Goal: Transaction & Acquisition: Book appointment/travel/reservation

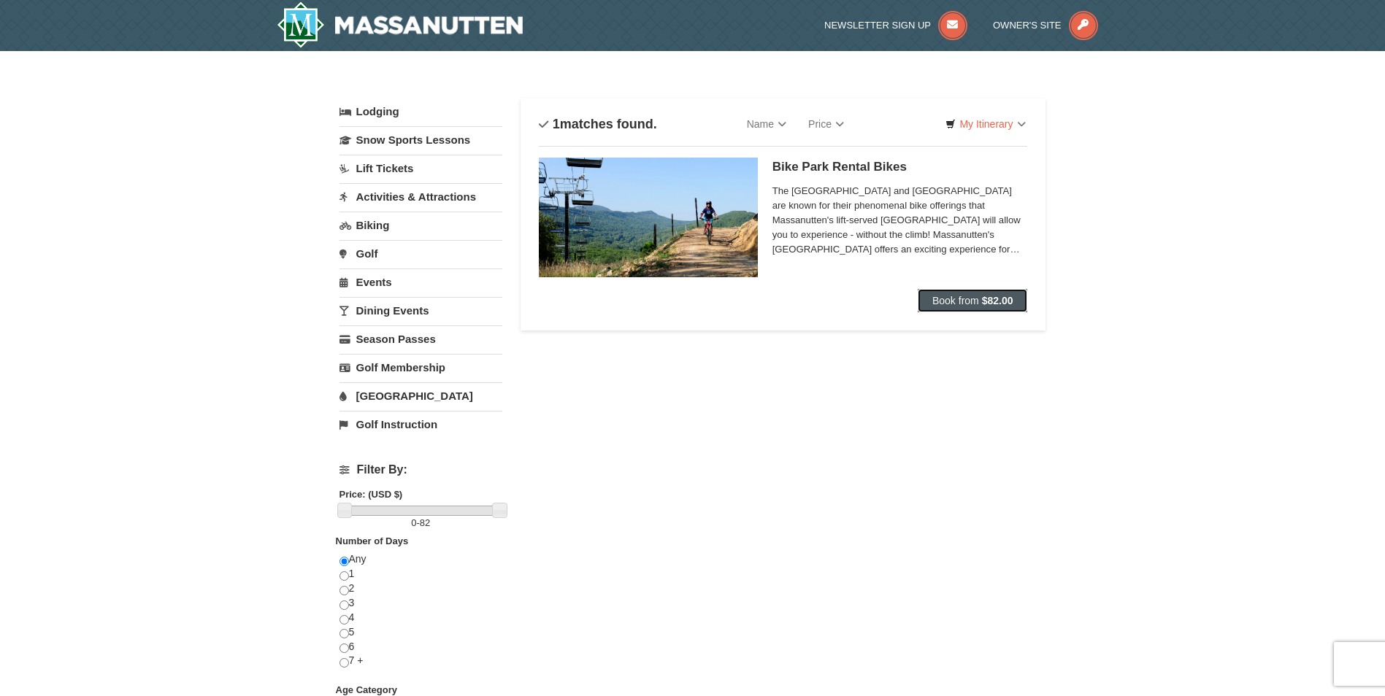
click at [956, 303] on span "Book from" at bounding box center [955, 301] width 47 height 12
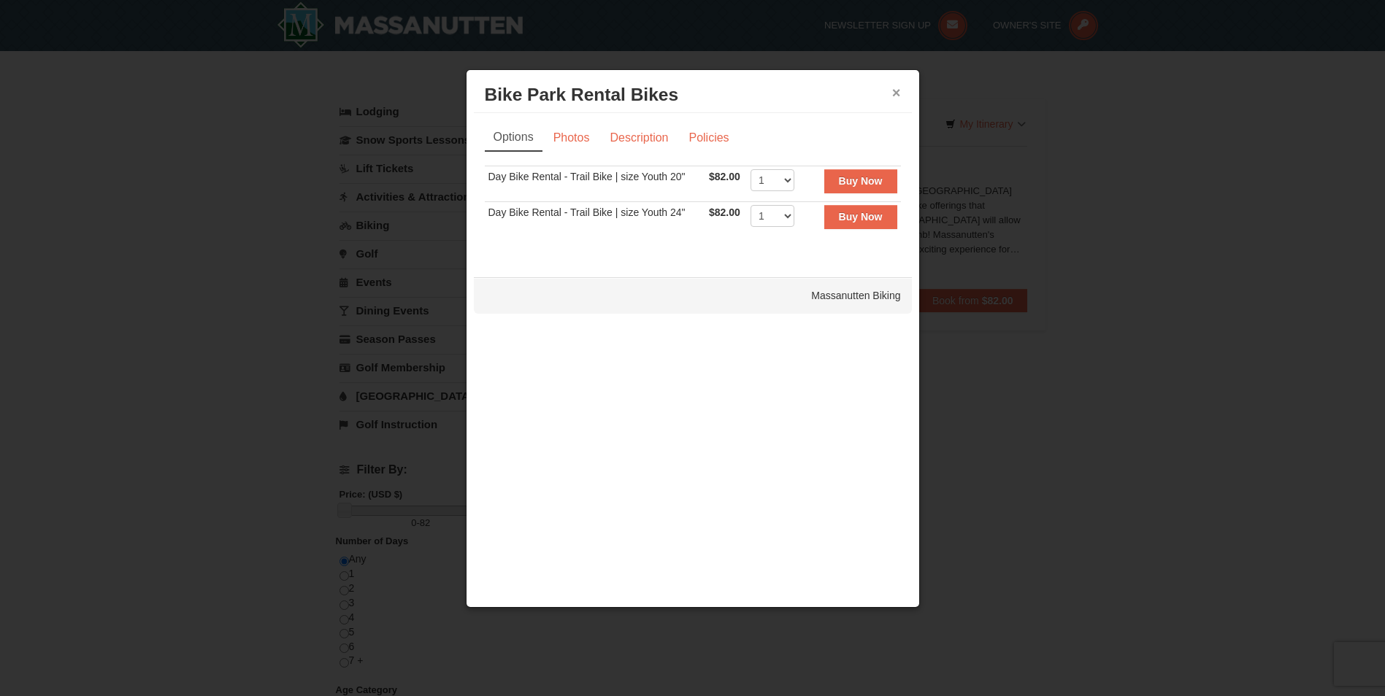
click at [899, 93] on button "×" at bounding box center [896, 92] width 9 height 15
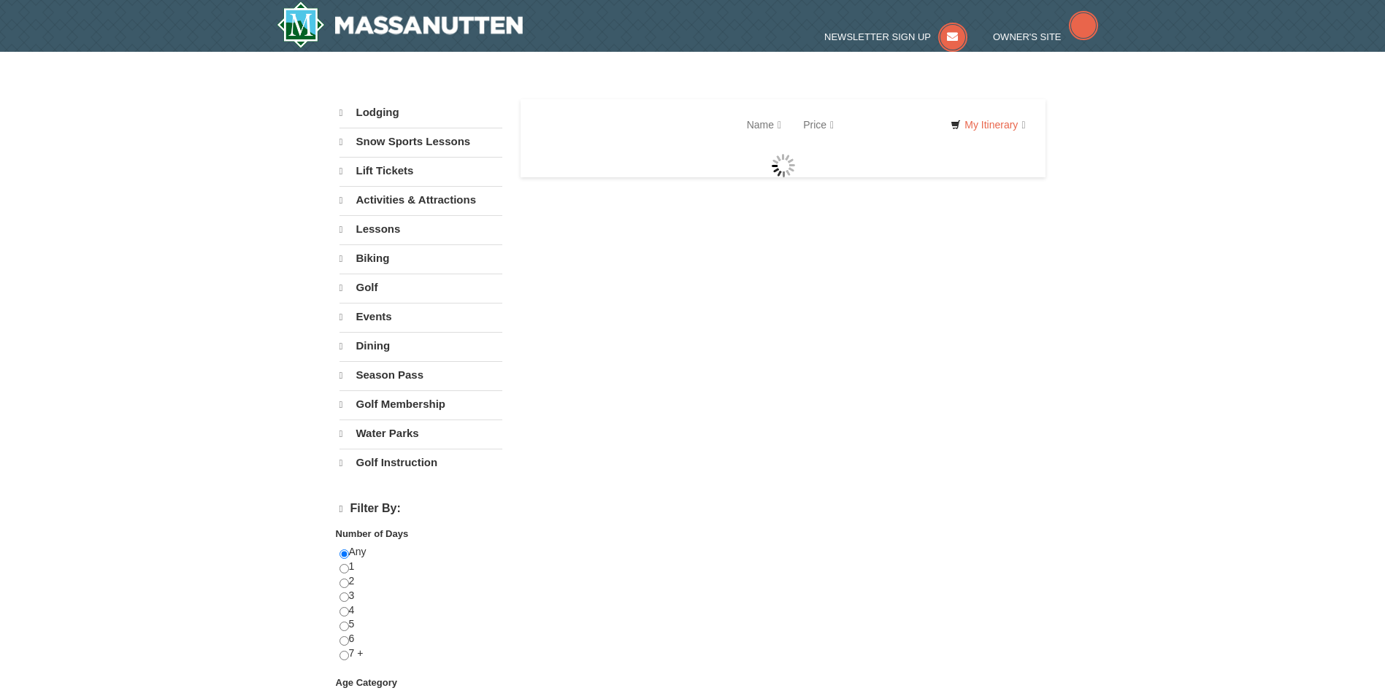
select select "10"
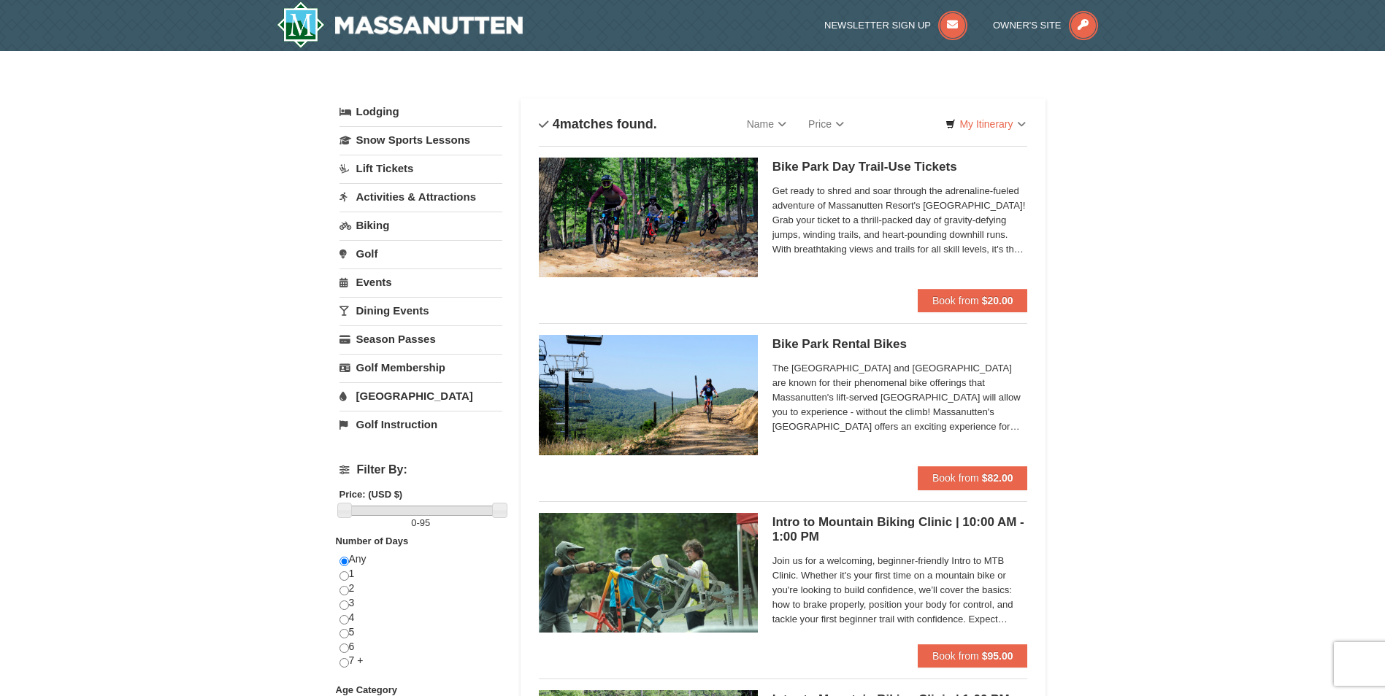
click at [919, 262] on div "Get ready to shred and soar through the adrenaline-fueled adventure of Massanut…" at bounding box center [900, 223] width 256 height 82
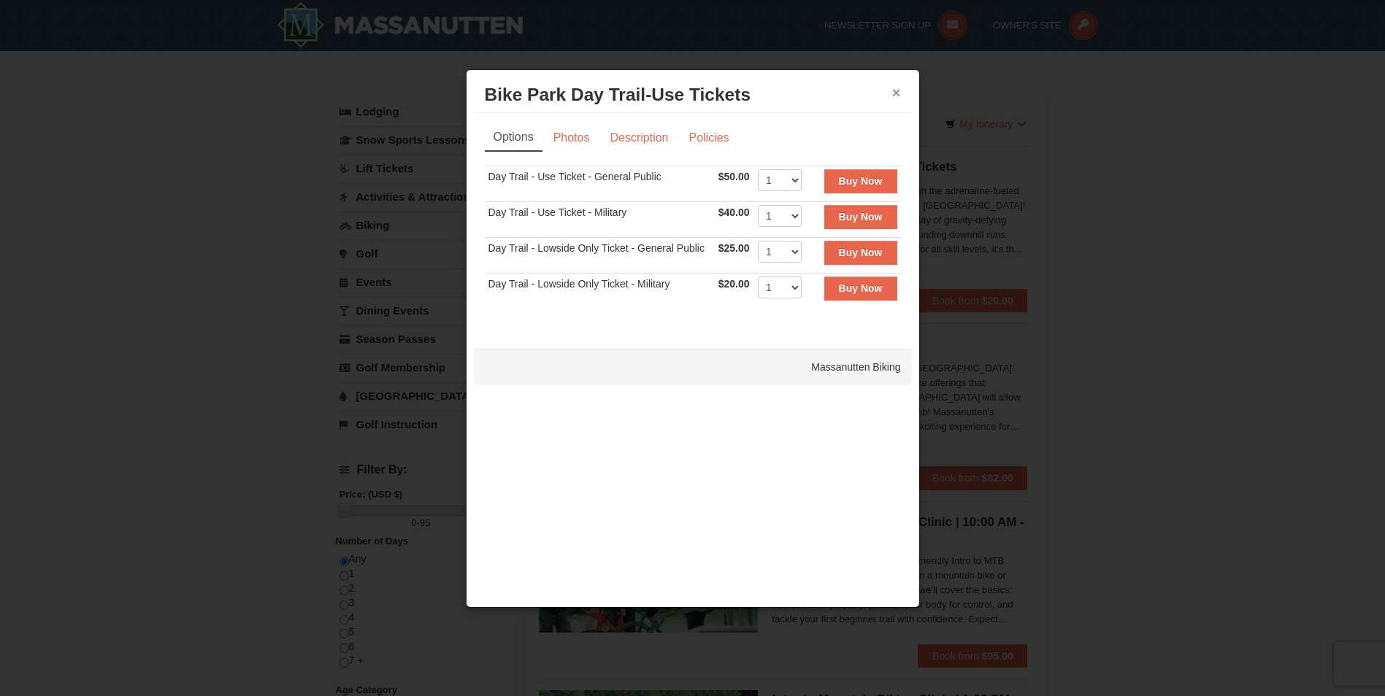
click at [898, 96] on button "×" at bounding box center [896, 92] width 9 height 15
